Goal: Information Seeking & Learning: Learn about a topic

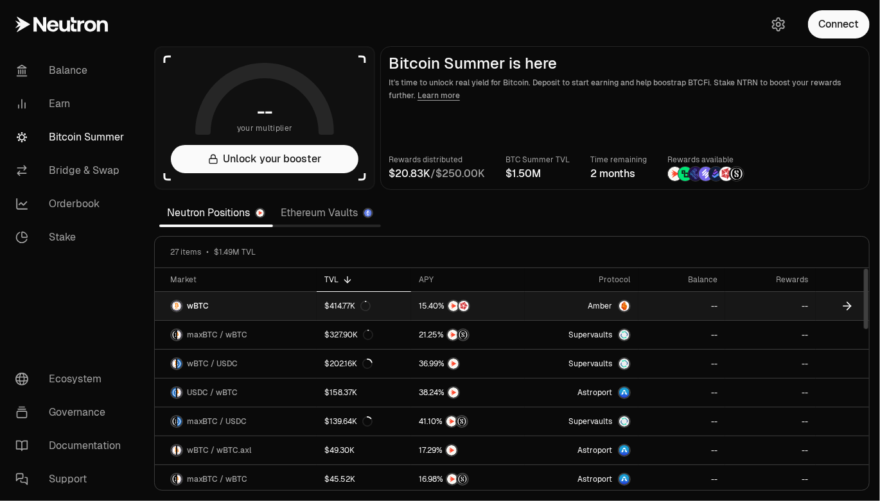
click at [198, 306] on span "wBTC" at bounding box center [198, 306] width 22 height 10
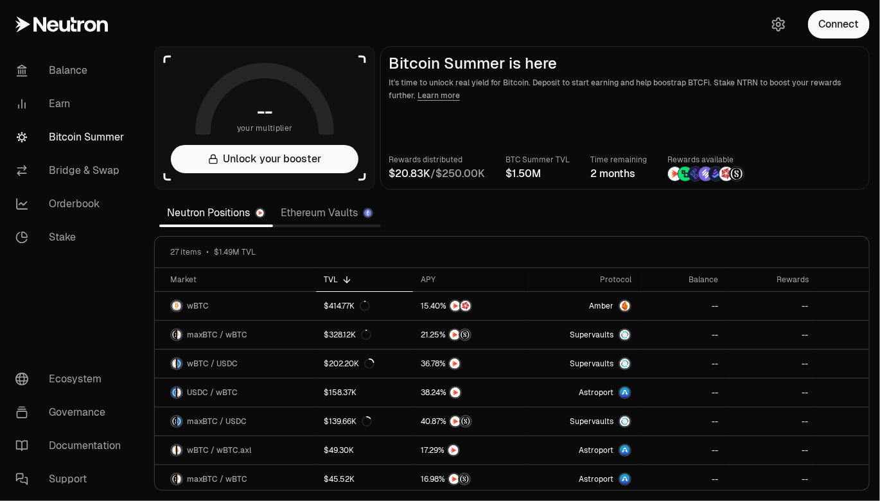
click at [483, 225] on section "-- your multiplier Unlock your booster Bitcoin Summer is here It's time to unlo…" at bounding box center [512, 250] width 736 height 501
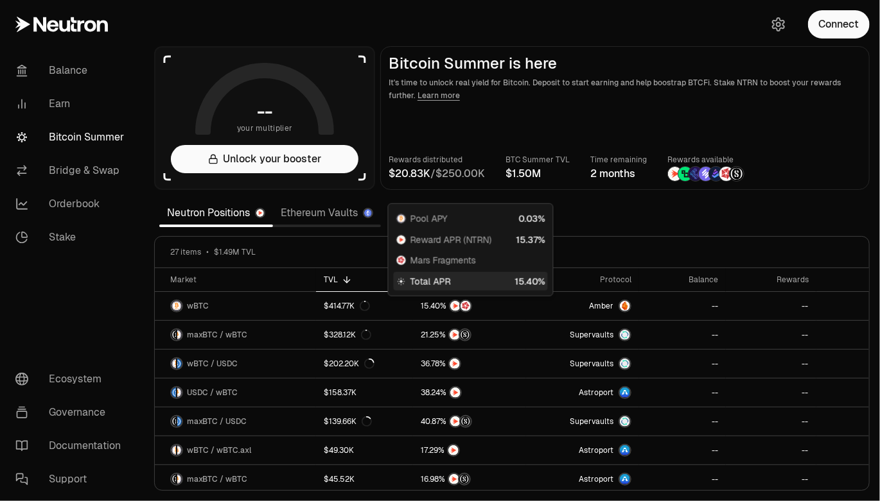
click at [421, 218] on span "Pool APY" at bounding box center [428, 218] width 37 height 13
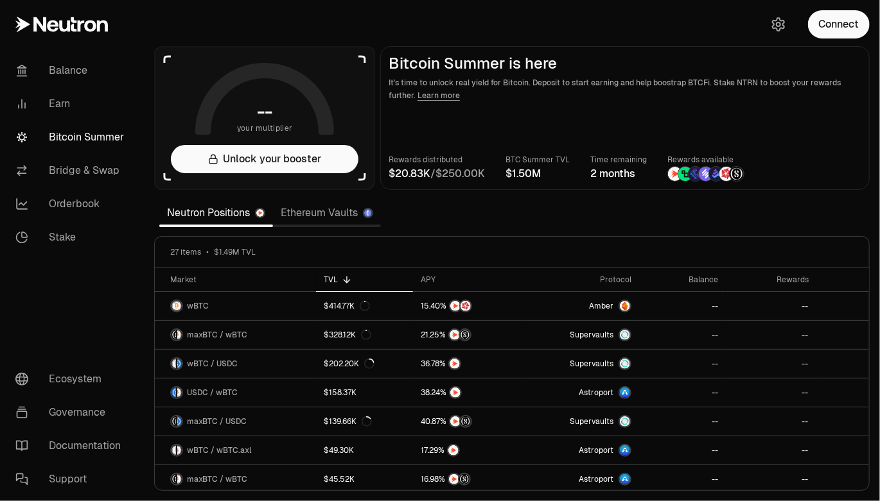
click at [332, 219] on link "Ethereum Vaults" at bounding box center [327, 213] width 108 height 26
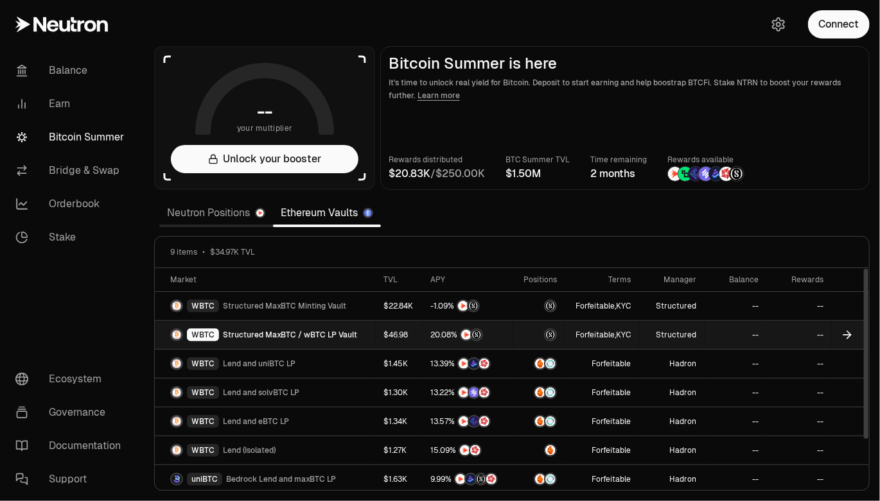
scroll to position [1, 0]
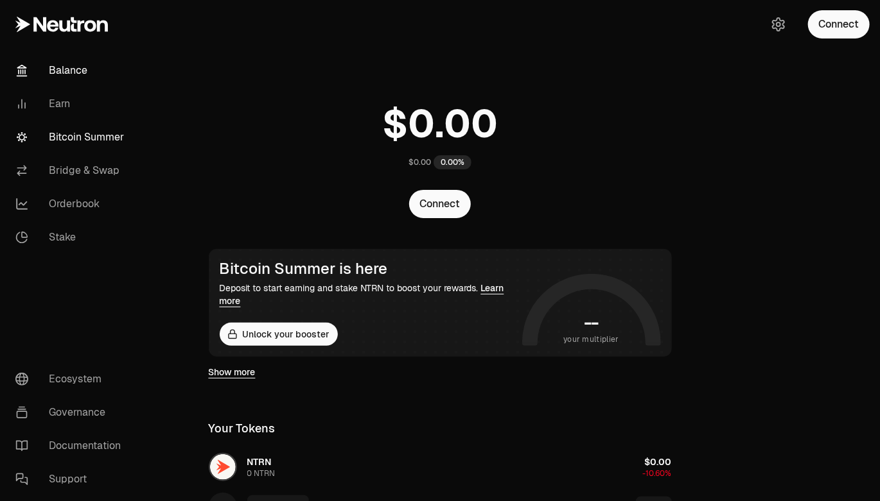
click at [94, 142] on link "Bitcoin Summer" at bounding box center [72, 137] width 134 height 33
